Goal: Task Accomplishment & Management: Use online tool/utility

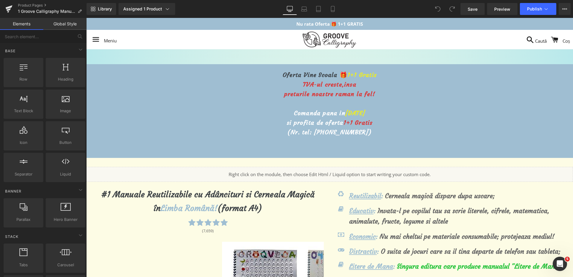
click at [346, 113] on span "[DATE]" at bounding box center [356, 112] width 20 height 7
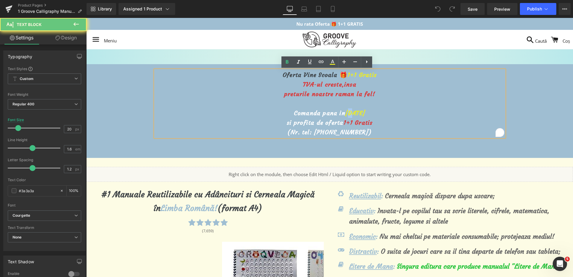
click at [346, 112] on span "[DATE]" at bounding box center [356, 112] width 20 height 7
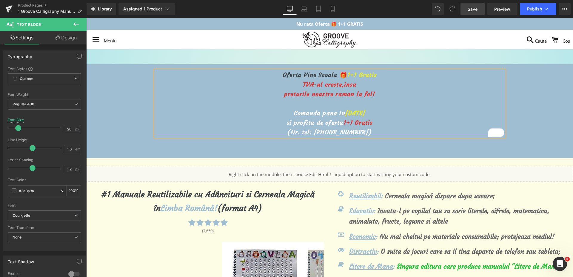
click at [467, 10] on link "Save" at bounding box center [473, 9] width 24 height 12
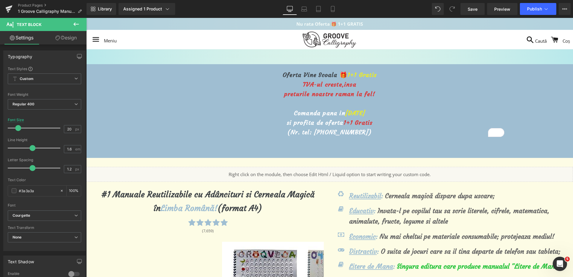
click at [534, 20] on p "Nu rata Oferta 🎁 1+1 GRATIS" at bounding box center [329, 24] width 487 height 12
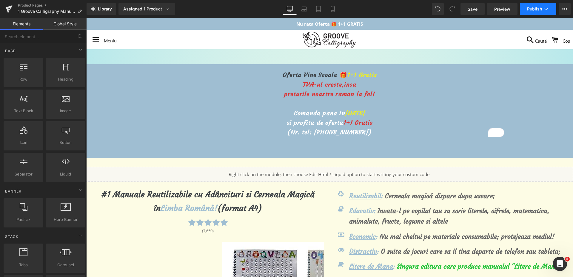
click at [531, 9] on span "Publish" at bounding box center [534, 9] width 15 height 5
click at [469, 11] on span "Save" at bounding box center [473, 9] width 10 height 6
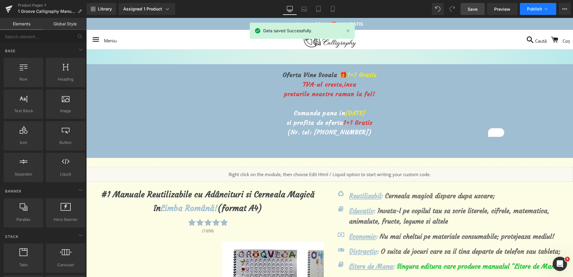
click at [547, 5] on button "Publish" at bounding box center [538, 9] width 36 height 12
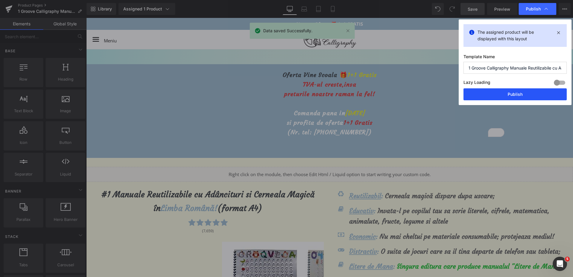
click at [504, 95] on button "Publish" at bounding box center [515, 94] width 103 height 12
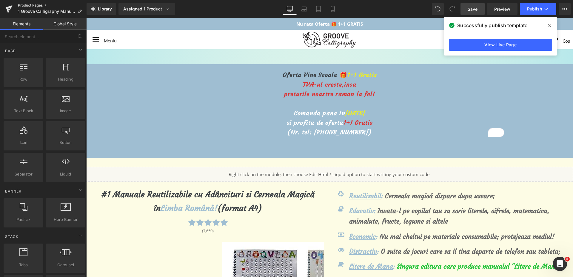
click at [31, 6] on link "Product Pages" at bounding box center [52, 5] width 69 height 5
